Goal: Use online tool/utility: Utilize a website feature to perform a specific function

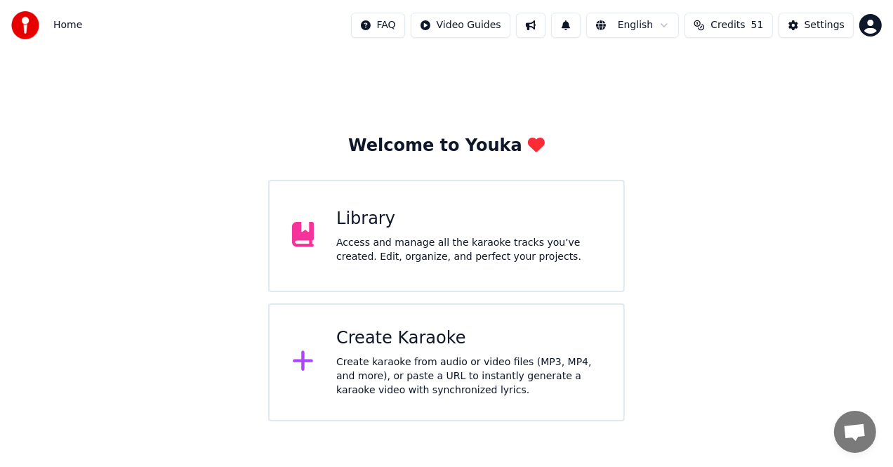
click at [388, 382] on div "Create karaoke from audio or video files (MP3, MP4, and more), or paste a URL t…" at bounding box center [468, 376] width 265 height 42
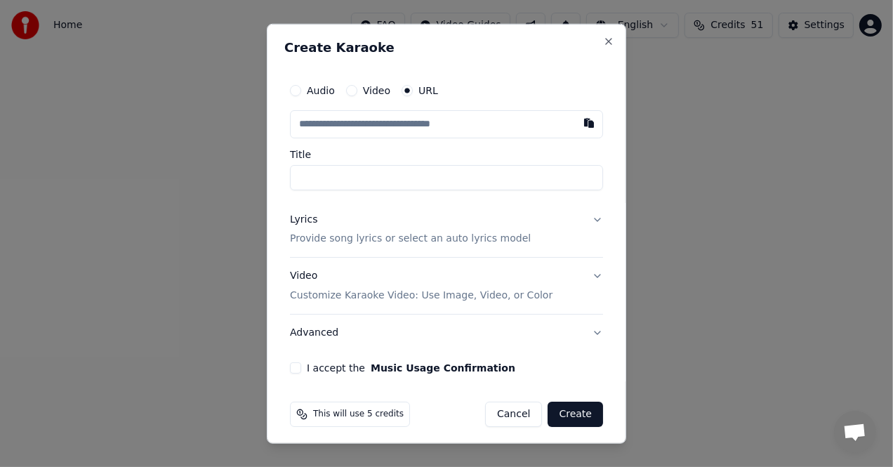
click at [452, 125] on input "text" at bounding box center [446, 124] width 313 height 28
click at [575, 121] on button "button" at bounding box center [589, 122] width 28 height 25
type input "**********"
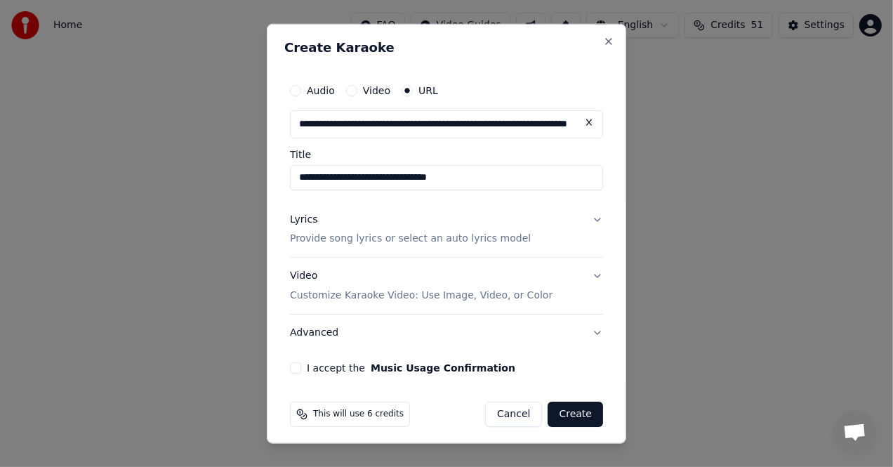
type input "**********"
click at [301, 220] on div "Lyrics" at bounding box center [303, 219] width 27 height 14
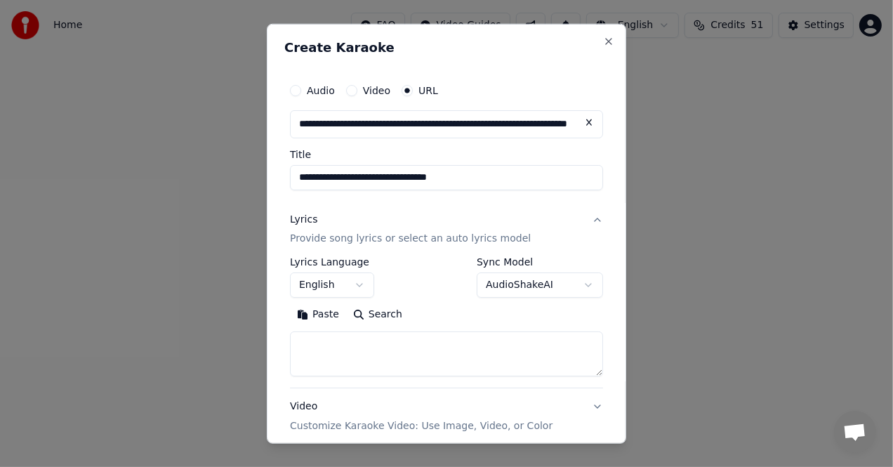
click at [340, 351] on textarea at bounding box center [446, 354] width 313 height 45
click at [322, 315] on button "Paste" at bounding box center [318, 314] width 56 height 22
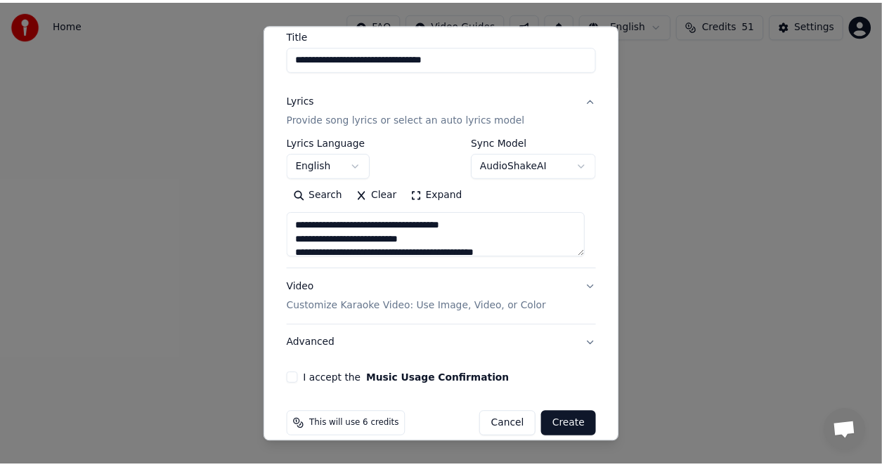
scroll to position [136, 0]
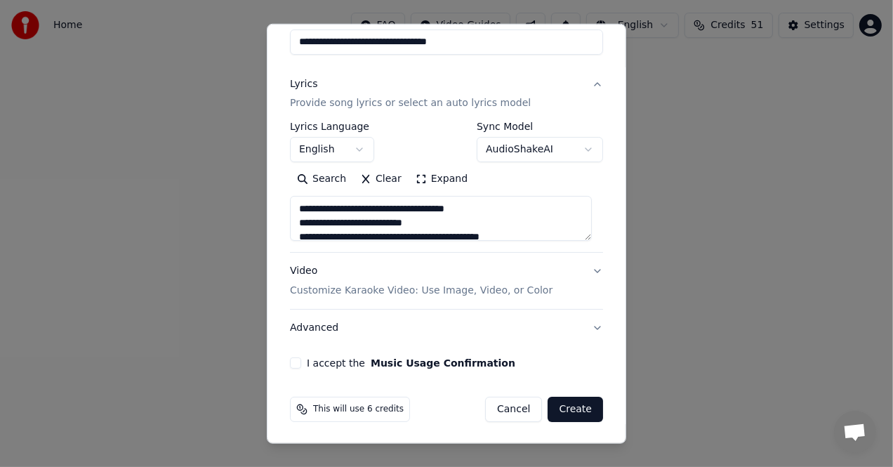
click at [296, 365] on button "I accept the Music Usage Confirmation" at bounding box center [295, 363] width 11 height 11
click at [565, 406] on button "Create" at bounding box center [575, 409] width 55 height 25
type textarea "**********"
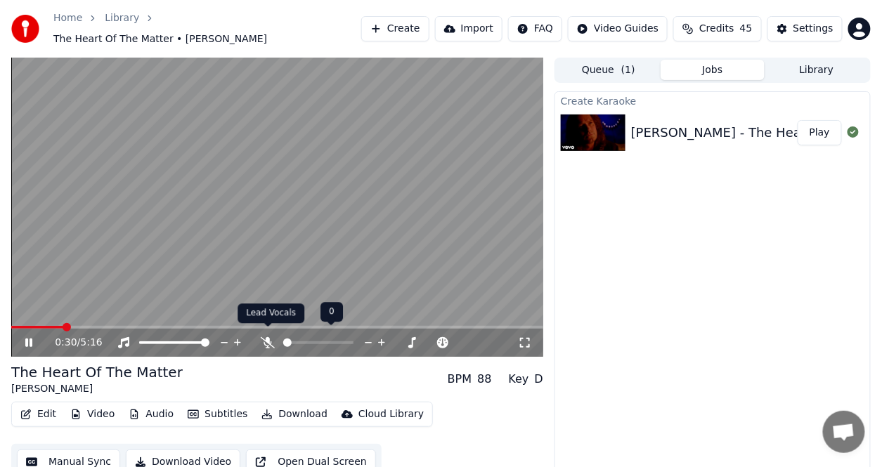
click at [266, 338] on icon at bounding box center [268, 342] width 14 height 11
click at [11, 323] on span at bounding box center [15, 327] width 8 height 8
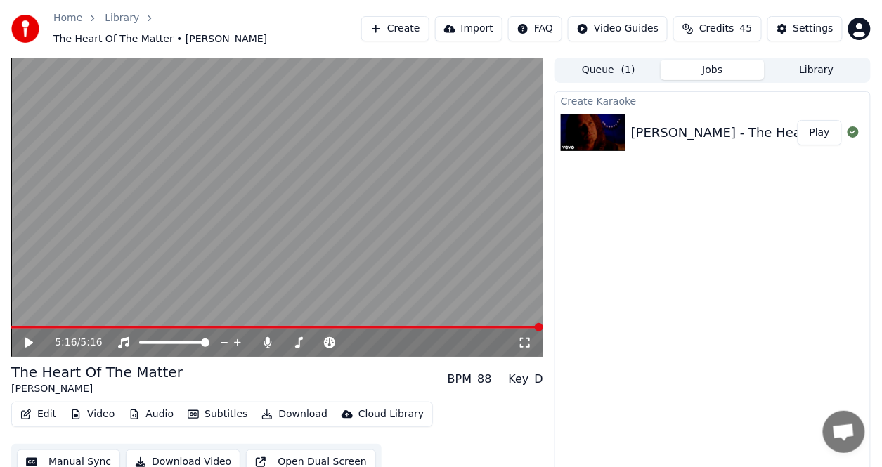
click at [804, 168] on div "Create Karaoke [PERSON_NAME] - The Heart Of The Matter Play" at bounding box center [712, 289] width 316 height 397
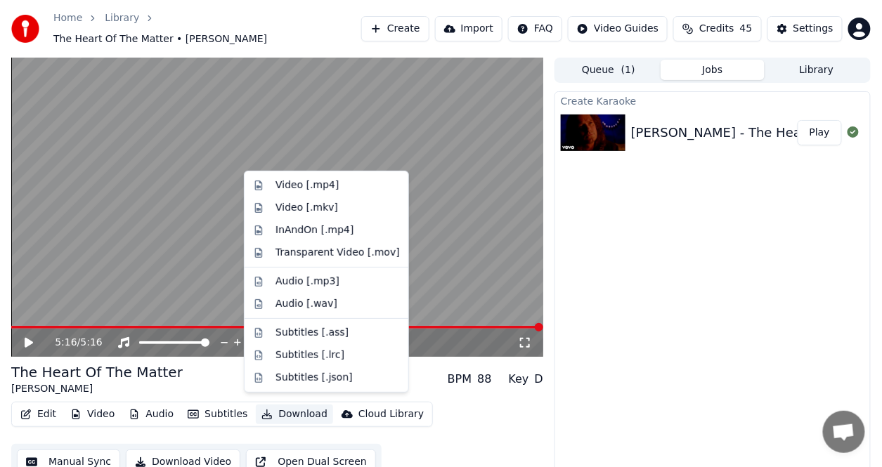
click at [286, 405] on button "Download" at bounding box center [294, 415] width 77 height 20
click at [296, 180] on div "Video [.mp4]" at bounding box center [306, 185] width 63 height 14
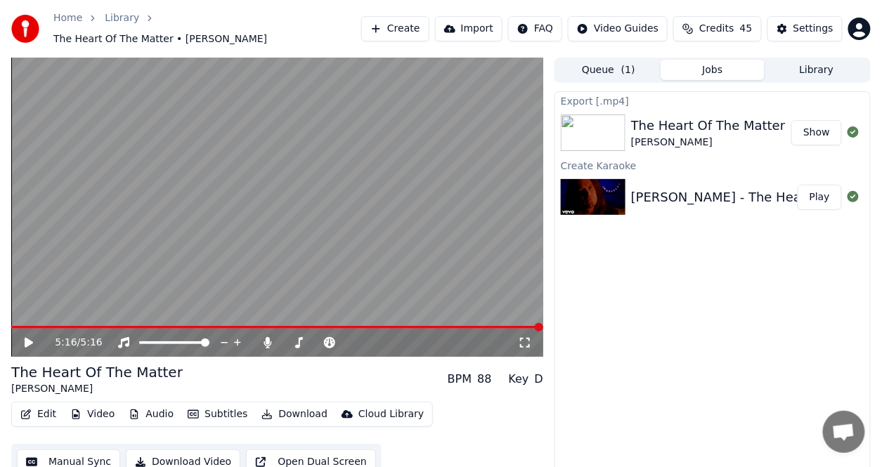
click at [811, 126] on button "Show" at bounding box center [816, 132] width 51 height 25
click at [263, 337] on icon at bounding box center [268, 342] width 14 height 11
click at [28, 338] on icon at bounding box center [29, 343] width 8 height 10
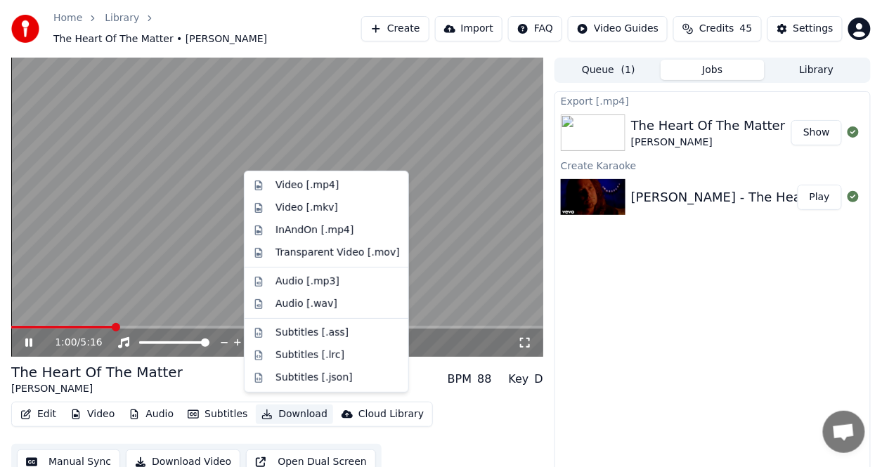
click at [291, 408] on button "Download" at bounding box center [294, 415] width 77 height 20
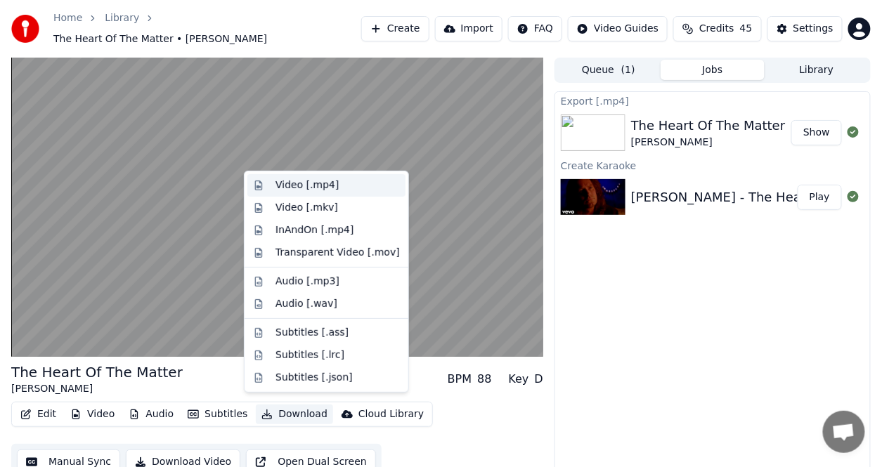
click at [303, 183] on div "Video [.mp4]" at bounding box center [306, 185] width 63 height 14
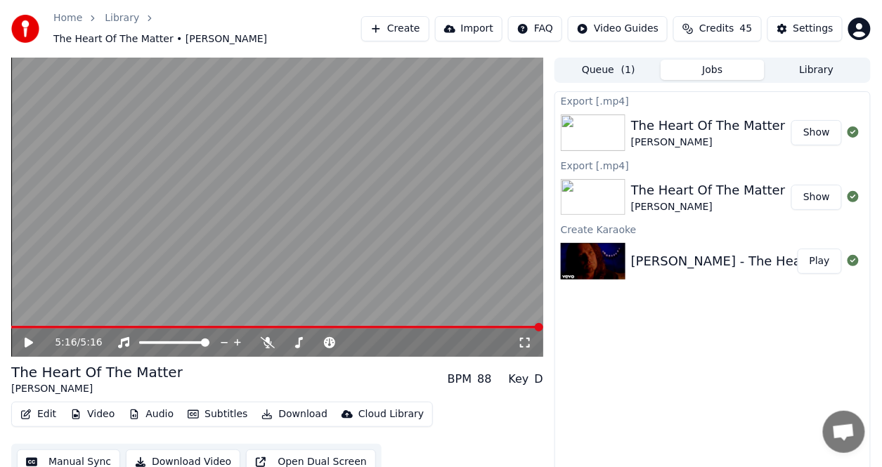
click at [819, 124] on button "Show" at bounding box center [816, 132] width 51 height 25
